Goal: Task Accomplishment & Management: Manage account settings

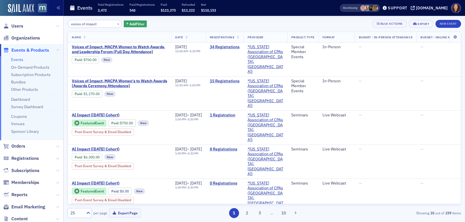
scroll to position [112, 0]
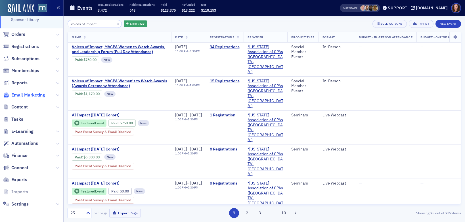
click at [34, 93] on span "Email Marketing" at bounding box center [28, 95] width 34 height 6
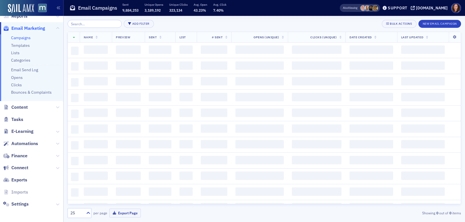
scroll to position [95, 0]
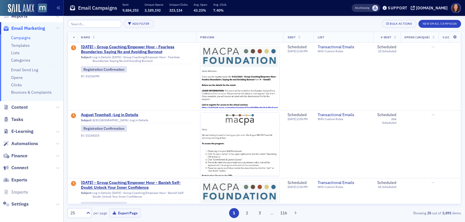
click at [92, 24] on input "search" at bounding box center [95, 24] width 54 height 8
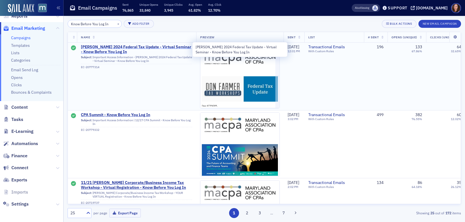
type input "Know Before You Log In"
click at [125, 47] on span "[PERSON_NAME] 2024 Federal Tax Update - Virtual Seminar - Know Before You Log In" at bounding box center [136, 50] width 111 height 10
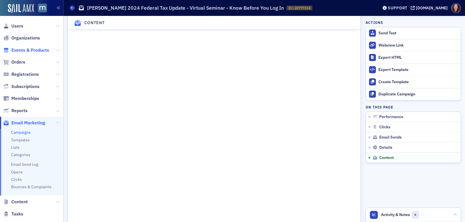
click at [27, 52] on span "Events & Products" at bounding box center [30, 50] width 38 height 6
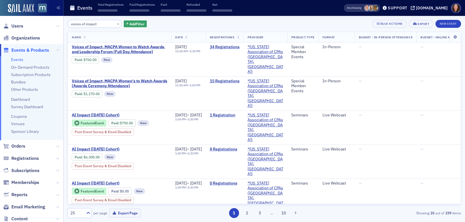
click at [95, 27] on input "voices of impact" at bounding box center [95, 24] width 54 height 8
click at [92, 26] on input "voices of impact" at bounding box center [95, 24] width 54 height 8
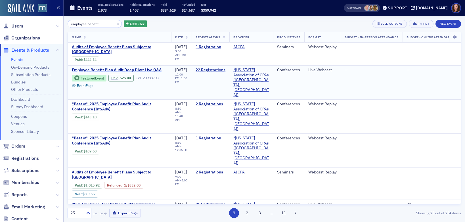
type input "employee benefit"
click at [135, 68] on span "Employee Benefit Plan Audit Deep Dive: Live Q&A" at bounding box center [119, 70] width 95 height 5
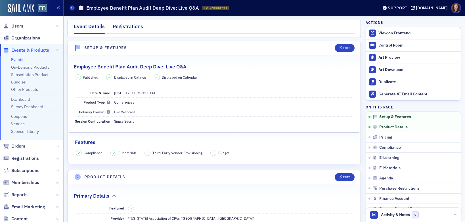
click at [135, 27] on div "Registrations" at bounding box center [128, 28] width 30 height 11
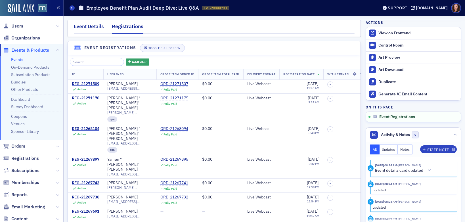
click at [87, 27] on div "Event Details" at bounding box center [89, 28] width 30 height 11
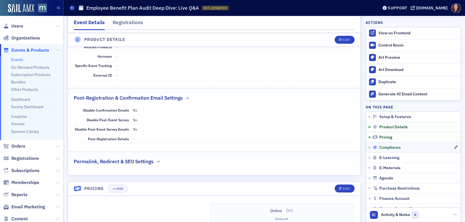
click at [388, 148] on span "Compliance" at bounding box center [390, 147] width 22 height 5
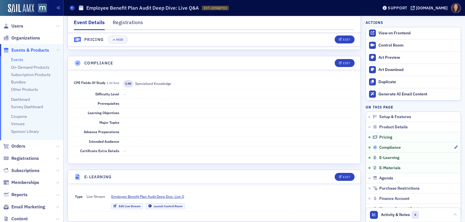
scroll to position [637, 0]
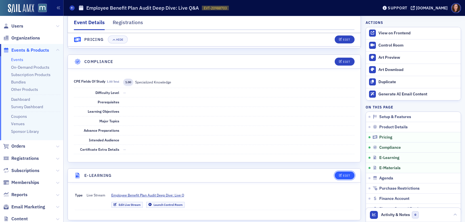
click at [343, 174] on div "Edit" at bounding box center [346, 175] width 7 height 3
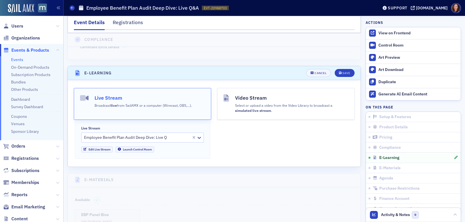
scroll to position [750, 0]
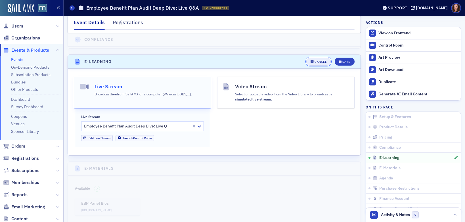
click at [316, 60] on div "Cancel" at bounding box center [321, 61] width 12 height 3
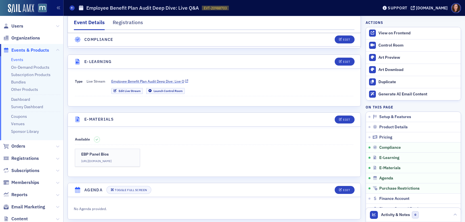
click at [130, 79] on span "Employee Benefit Plan Audit Deep Dive: Live Q" at bounding box center [147, 81] width 73 height 5
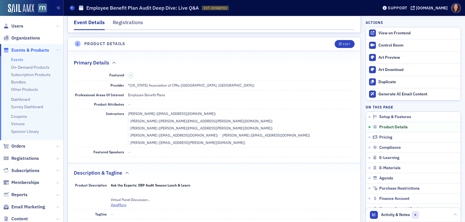
scroll to position [0, 0]
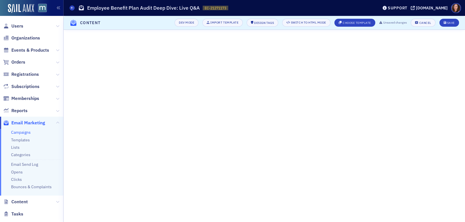
scroll to position [14, 0]
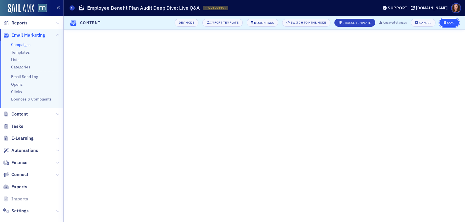
click at [449, 20] on button "Save" at bounding box center [449, 23] width 20 height 8
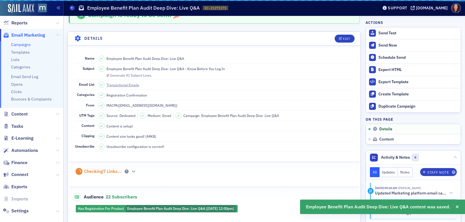
scroll to position [224, 0]
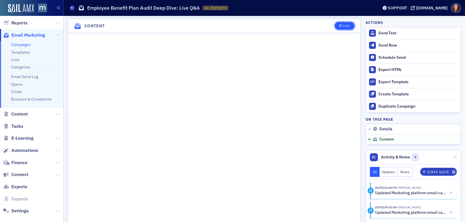
click at [343, 26] on div "Edit" at bounding box center [346, 25] width 7 height 3
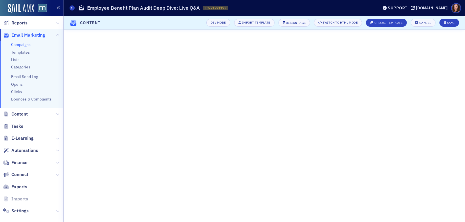
scroll to position [24, 0]
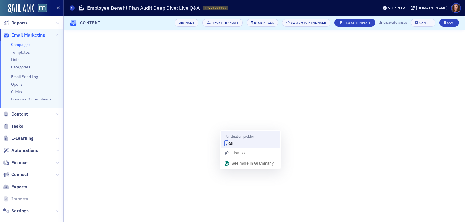
click at [230, 145] on span "as" at bounding box center [230, 143] width 5 height 6
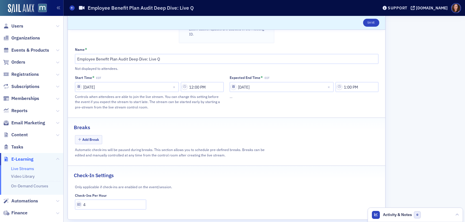
scroll to position [340, 0]
